Goal: Find specific page/section: Find specific page/section

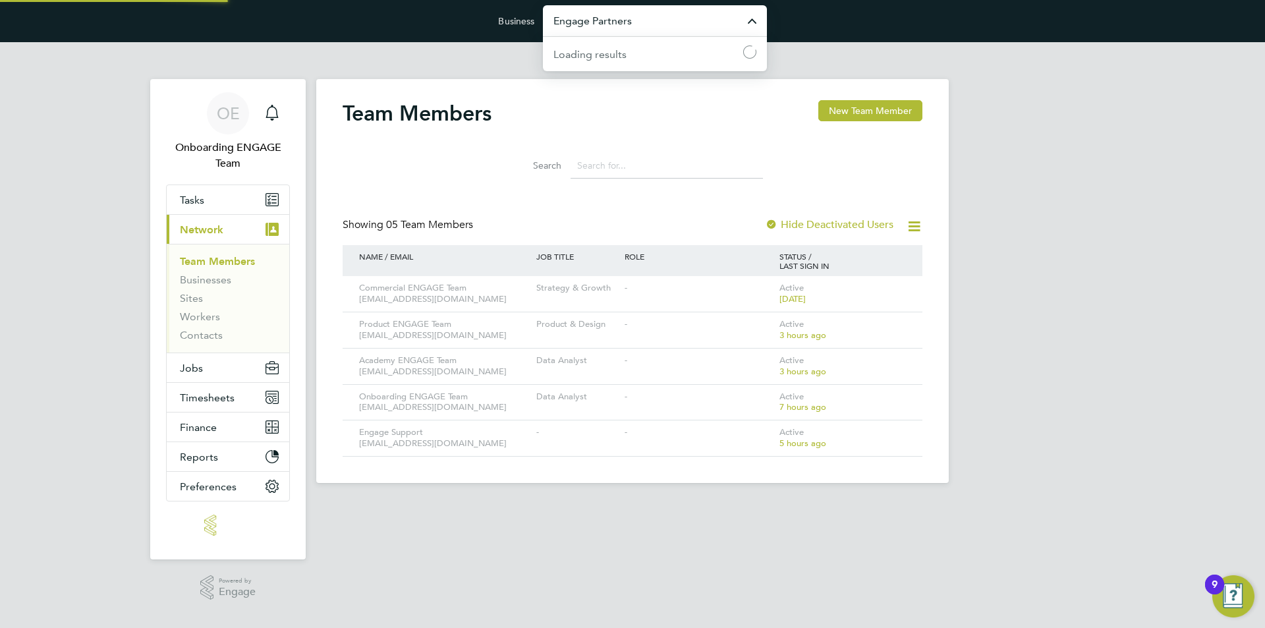
click at [695, 19] on input "Engage Partners" at bounding box center [655, 20] width 224 height 31
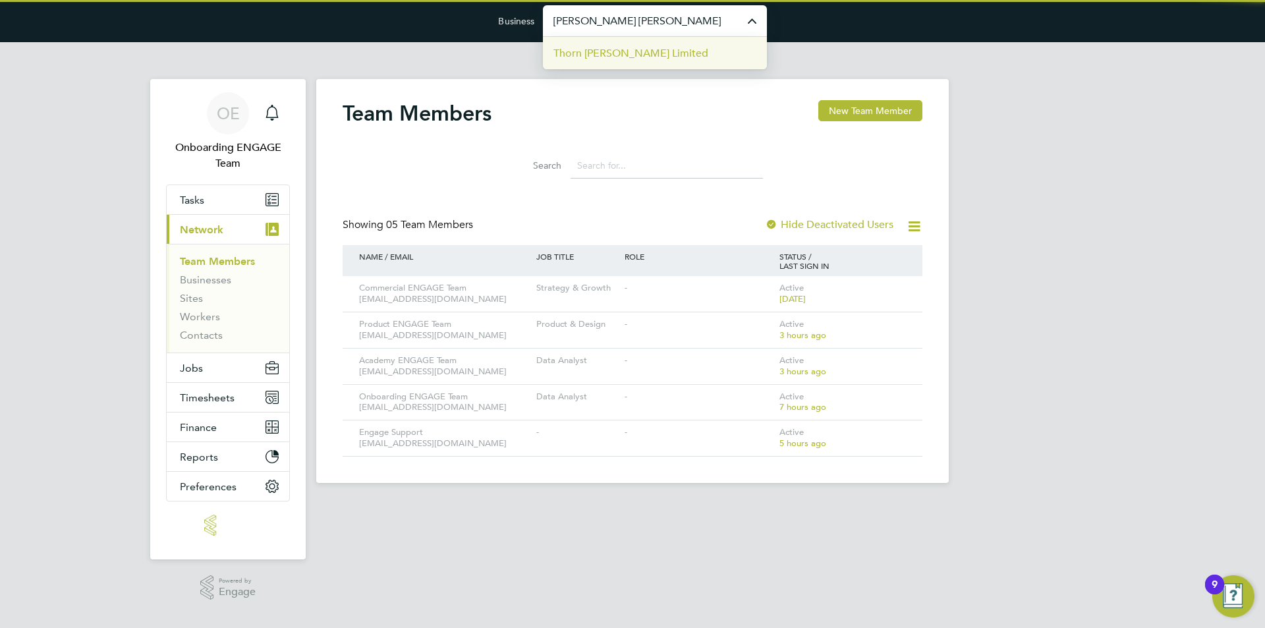
click at [666, 47] on li "Thorn [PERSON_NAME] Limited" at bounding box center [655, 53] width 224 height 32
type input "Thorn [PERSON_NAME] Limited"
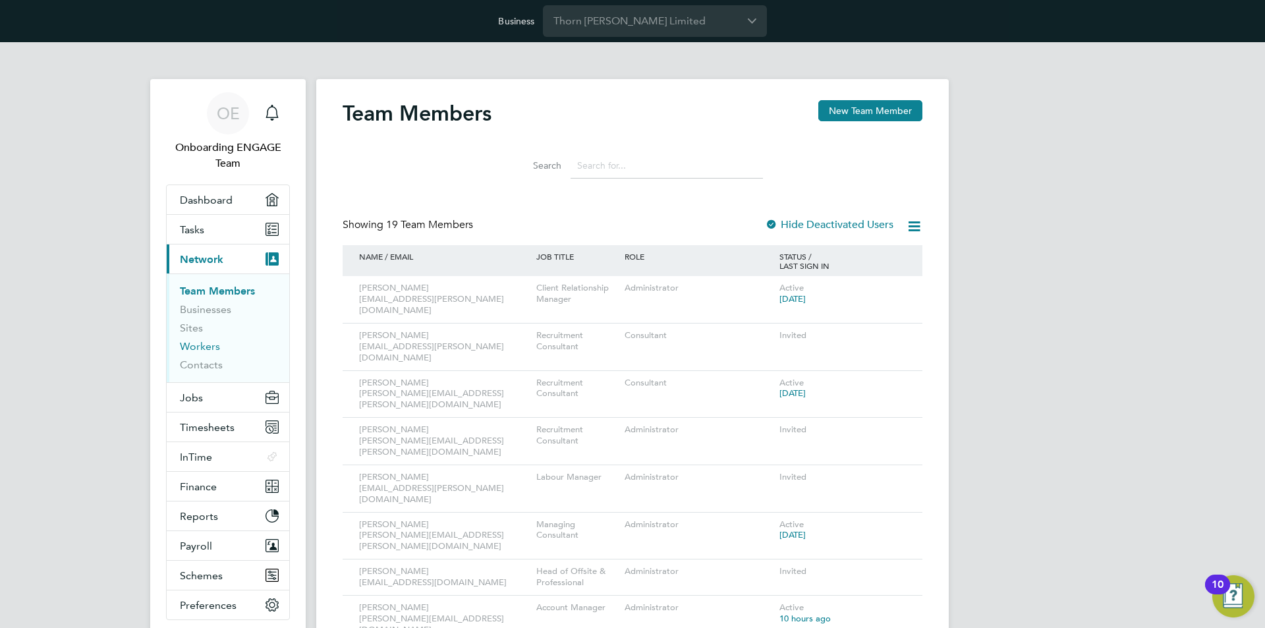
click at [198, 345] on link "Workers" at bounding box center [200, 346] width 40 height 13
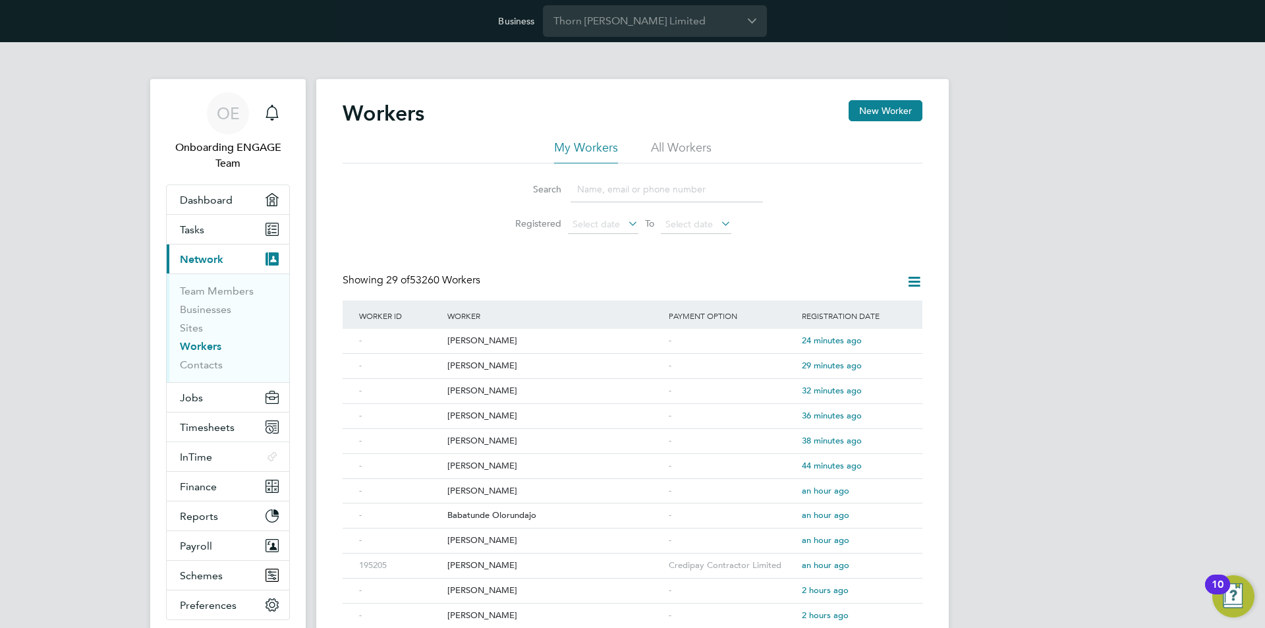
click at [637, 184] on input at bounding box center [667, 190] width 192 height 26
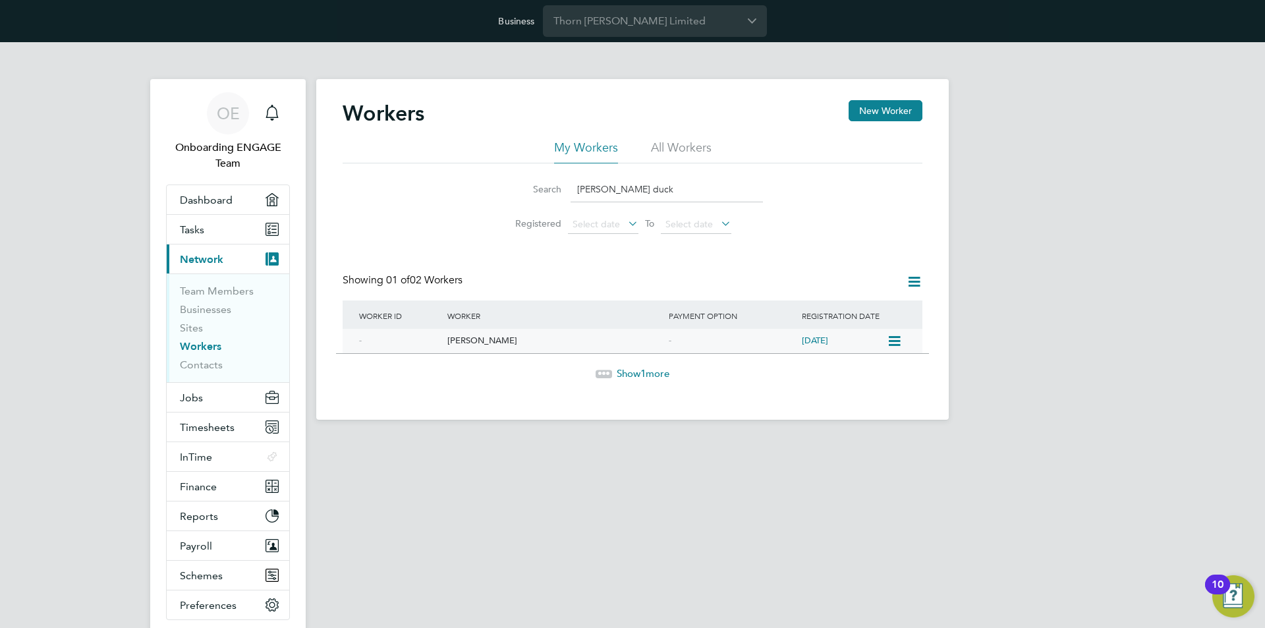
type input "[PERSON_NAME] duck"
click at [483, 348] on div "[PERSON_NAME]" at bounding box center [554, 341] width 221 height 24
